Goal: Transaction & Acquisition: Book appointment/travel/reservation

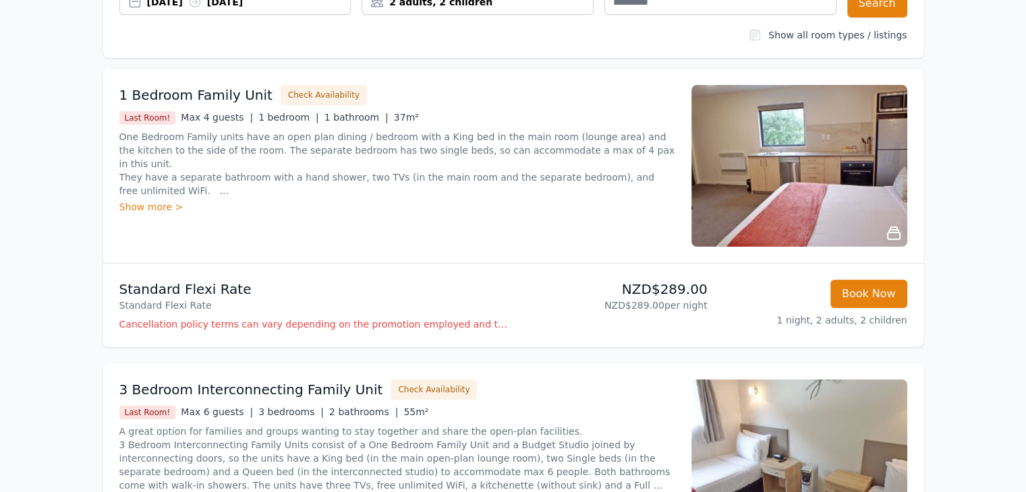
click at [202, 7] on icon at bounding box center [194, 1] width 13 height 13
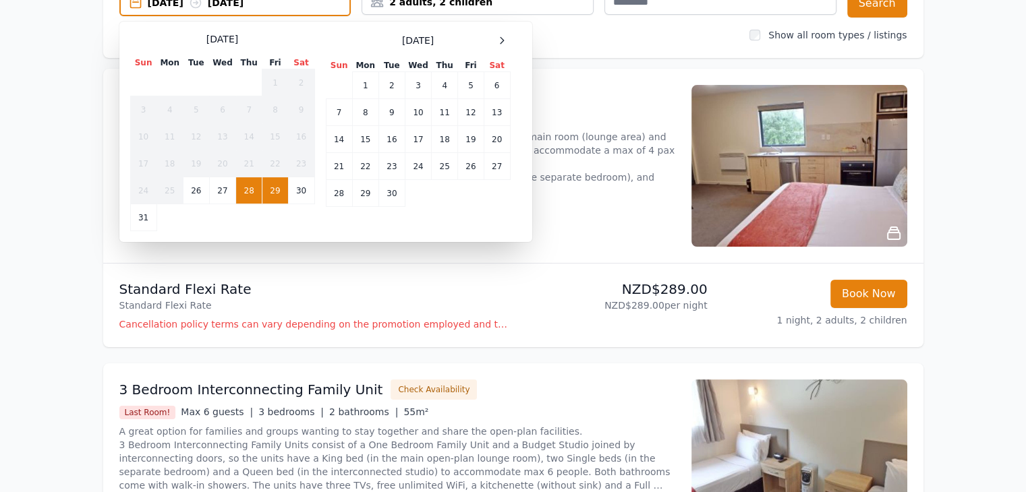
scroll to position [151, 0]
click at [365, 84] on td "1" at bounding box center [365, 85] width 26 height 27
click at [384, 79] on td "2" at bounding box center [391, 85] width 26 height 27
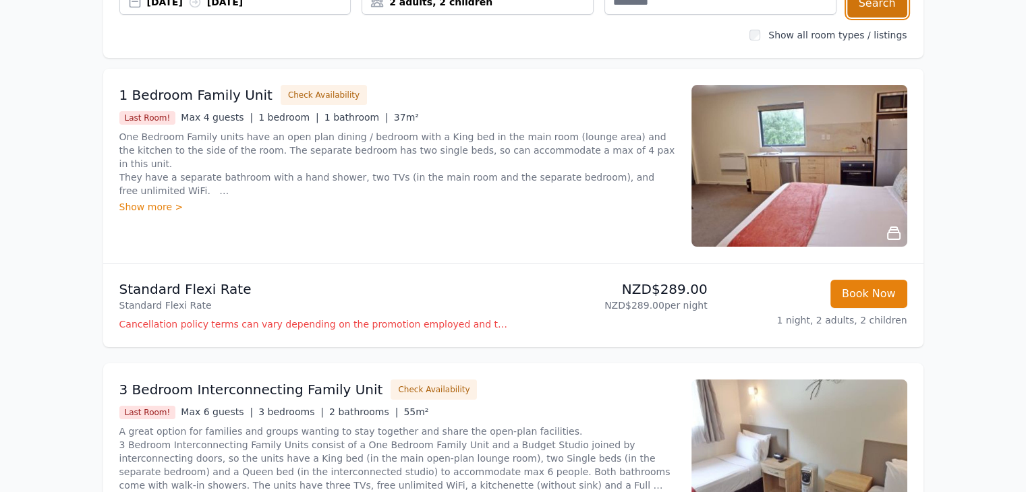
click at [885, 4] on button "Search" at bounding box center [877, 3] width 60 height 28
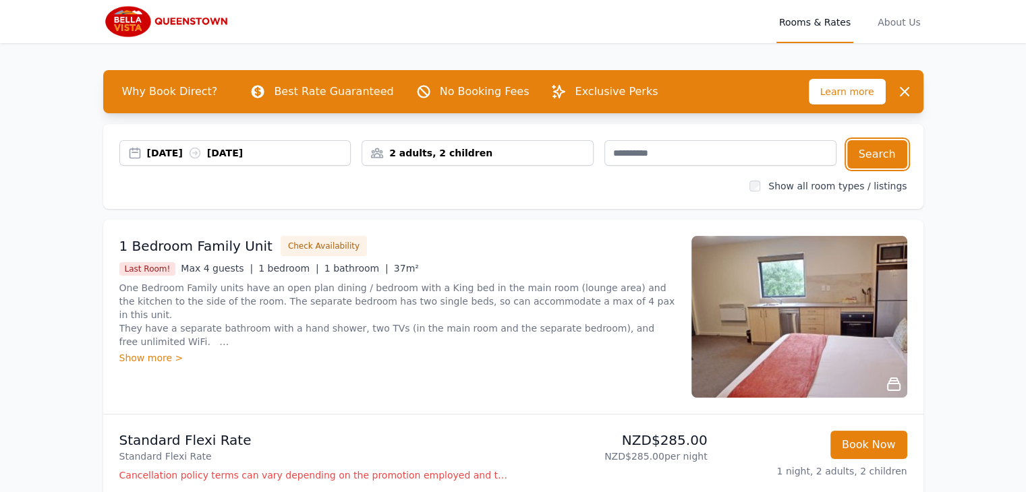
click at [484, 154] on div "2 adults, 2 children" at bounding box center [477, 152] width 231 height 13
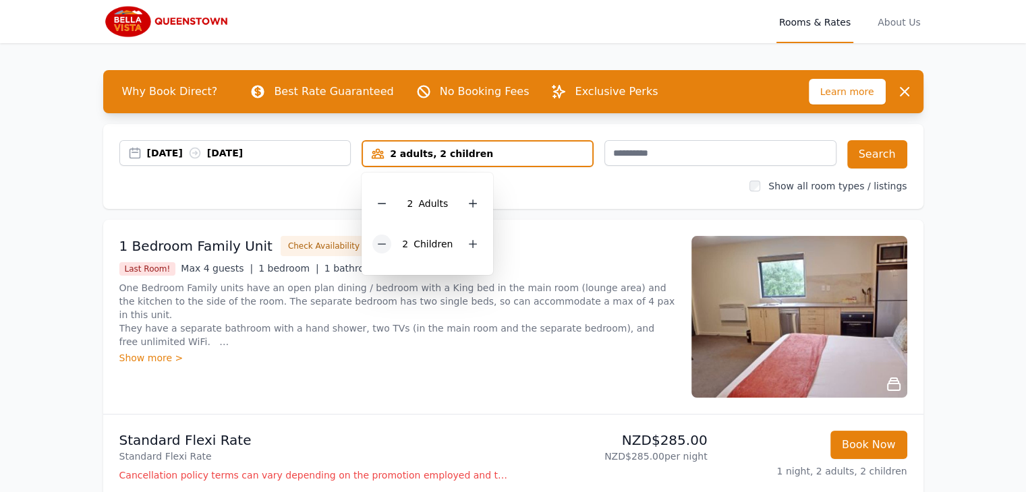
click at [381, 239] on icon at bounding box center [381, 244] width 11 height 11
click at [875, 159] on button "Search" at bounding box center [877, 154] width 60 height 28
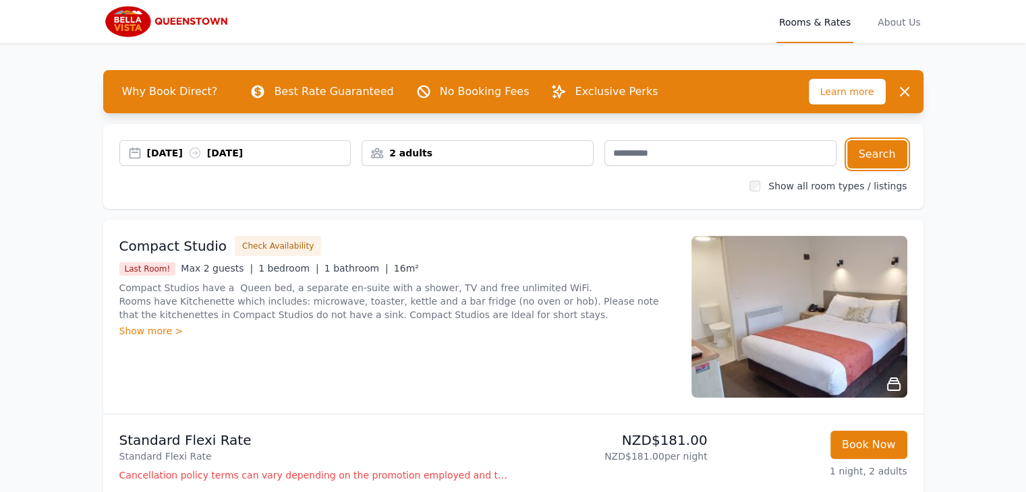
click at [474, 154] on div "2 adults" at bounding box center [477, 152] width 231 height 13
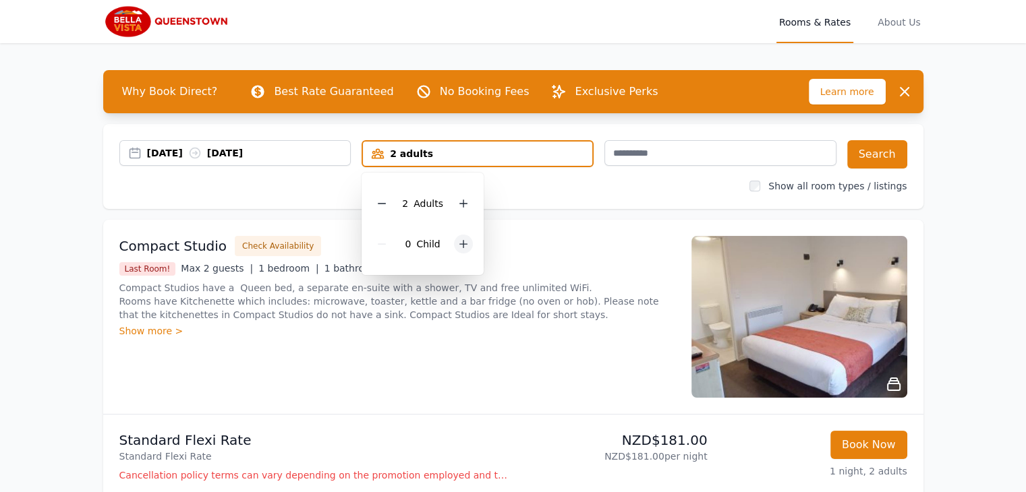
click at [458, 246] on icon at bounding box center [463, 244] width 11 height 11
click at [875, 152] on button "Search" at bounding box center [877, 154] width 60 height 28
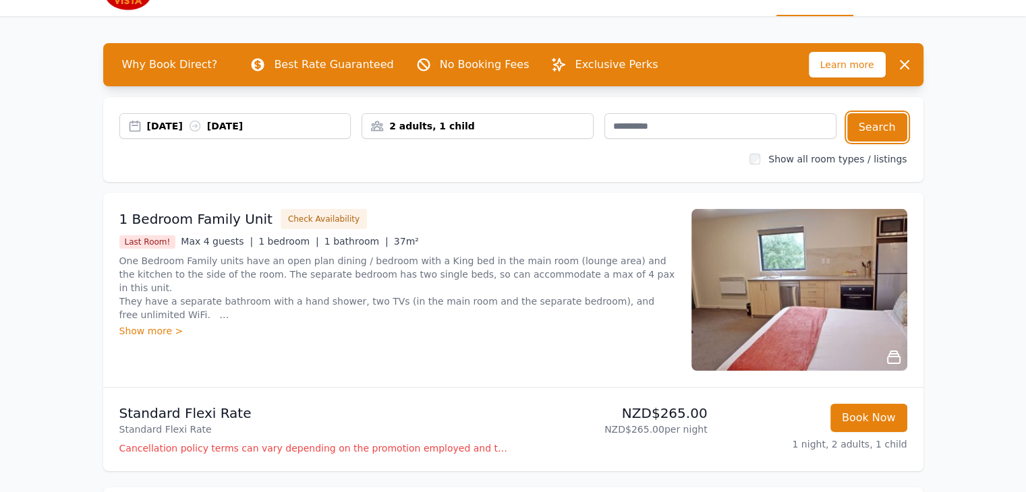
scroll to position [16, 0]
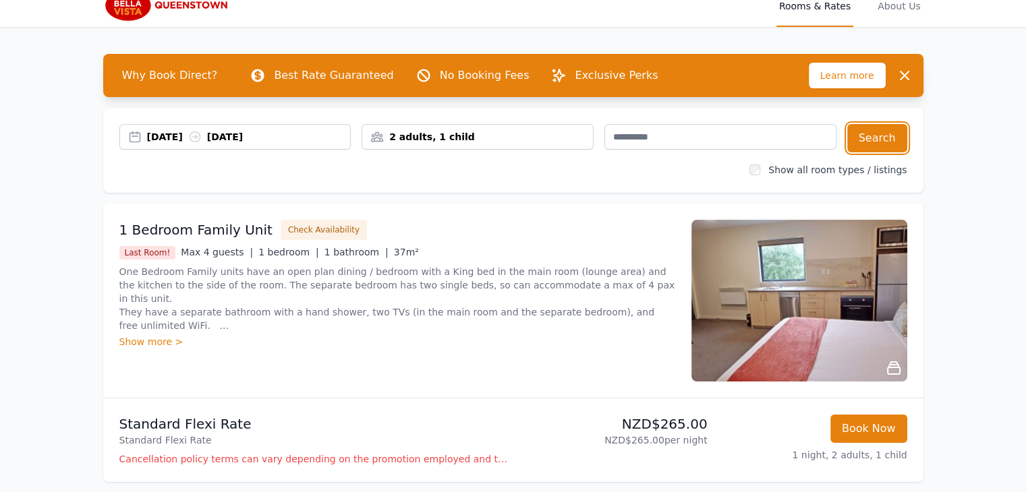
click at [440, 132] on div "2 adults, 1 child" at bounding box center [477, 136] width 231 height 13
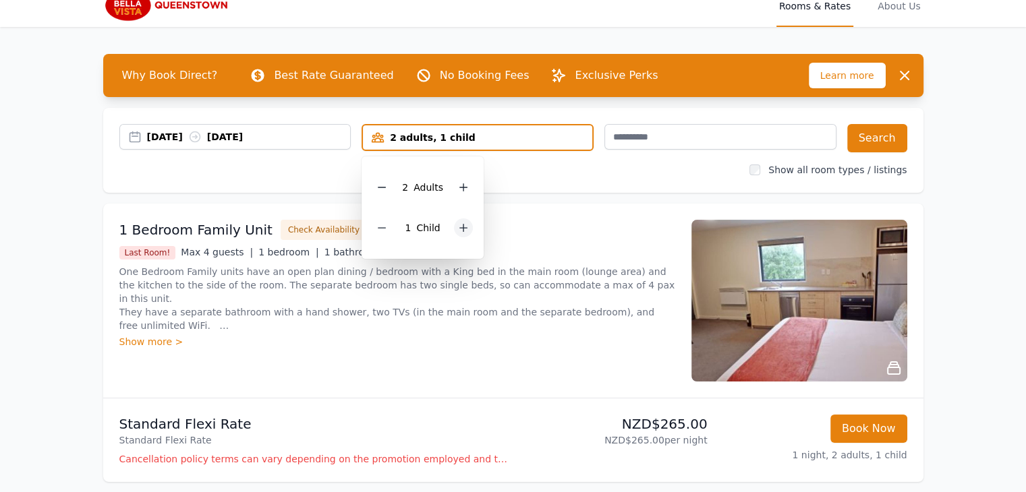
click at [460, 227] on icon at bounding box center [463, 228] width 7 height 7
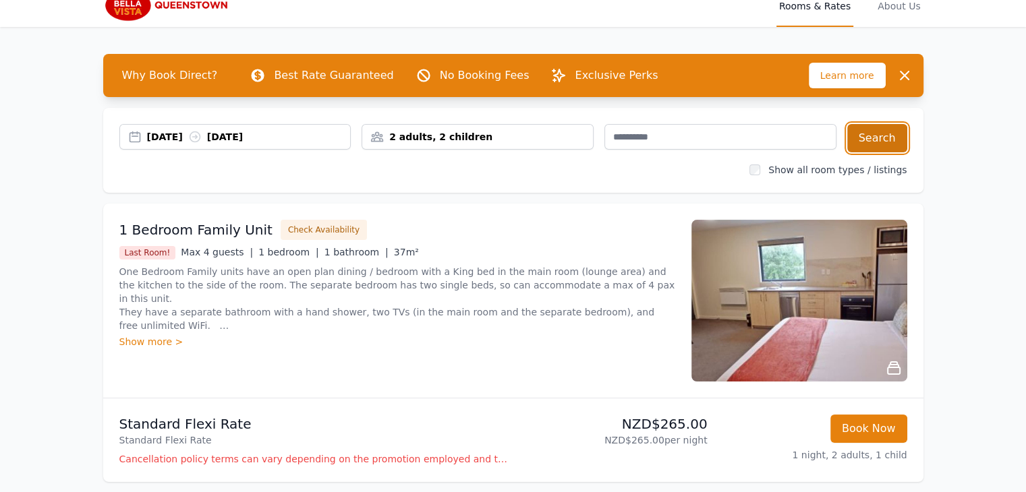
click at [887, 134] on button "Search" at bounding box center [877, 138] width 60 height 28
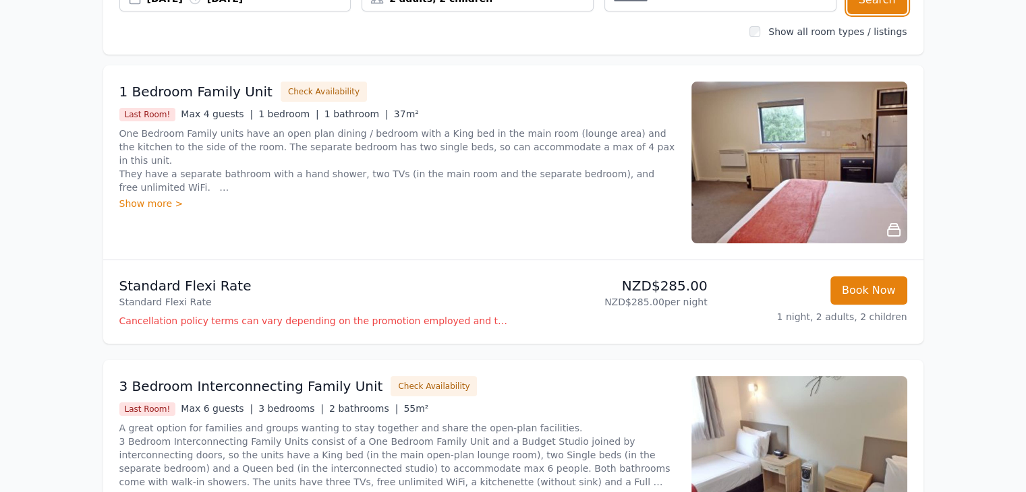
scroll to position [157, 0]
